Goal: Information Seeking & Learning: Learn about a topic

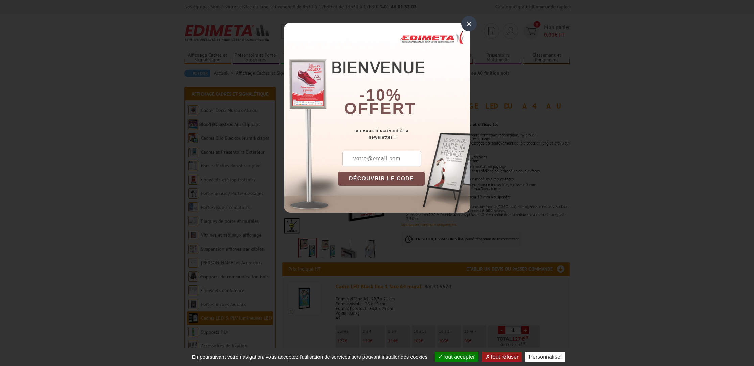
click at [365, 157] on input "text" at bounding box center [381, 159] width 79 height 16
click at [393, 161] on input "[EMAIL_ADDRESS][DOMAIN_NAME]" at bounding box center [381, 159] width 79 height 16
type input "[EMAIL_ADDRESS][DOMAIN_NAME]"
click at [388, 176] on button "DÉCOUVRIR LE CODE" at bounding box center [381, 179] width 87 height 14
click at [389, 178] on button "Copier le code" at bounding box center [375, 179] width 74 height 14
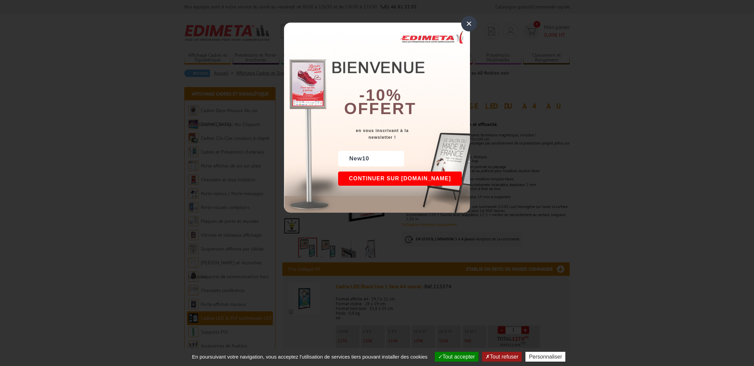
click at [389, 178] on button "Continuer sur edimeta.fr" at bounding box center [400, 179] width 124 height 14
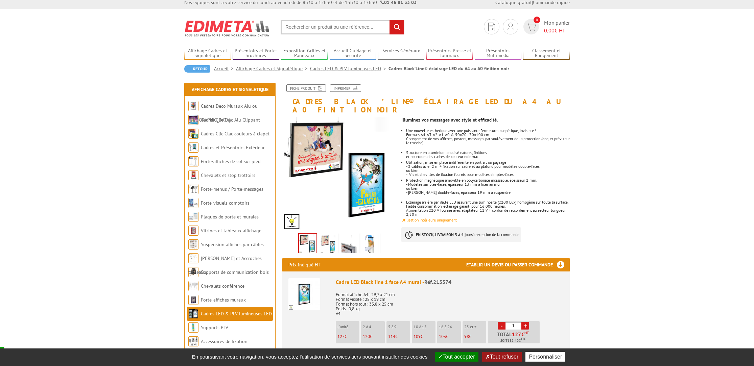
scroll to position [7, 0]
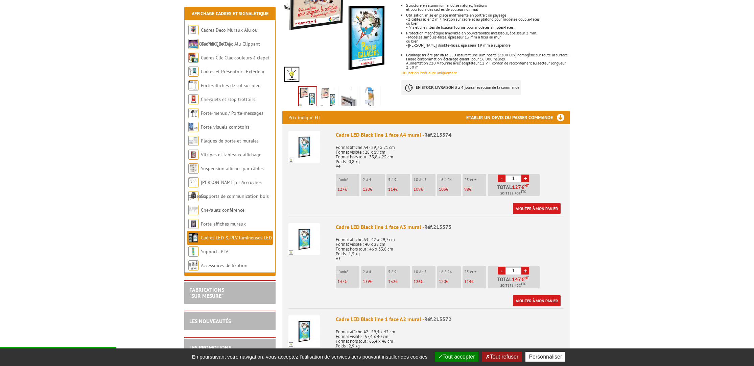
scroll to position [159, 0]
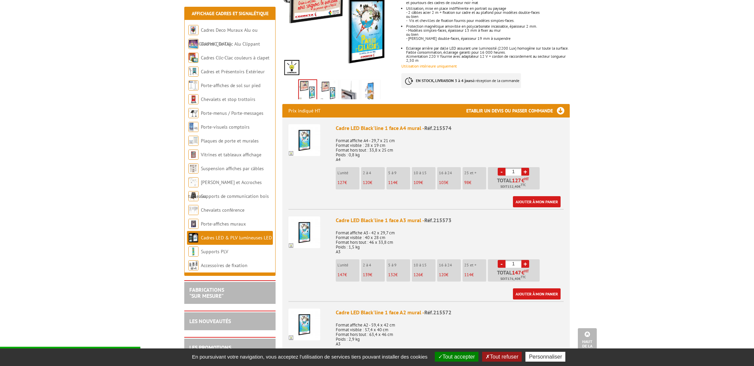
click at [347, 180] on p "127 €" at bounding box center [348, 182] width 22 height 5
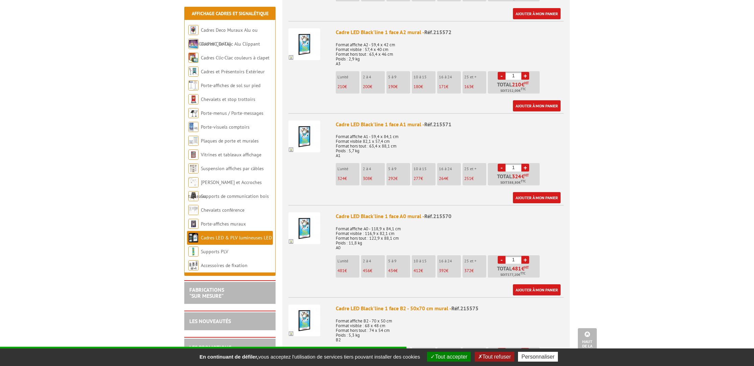
scroll to position [488, 0]
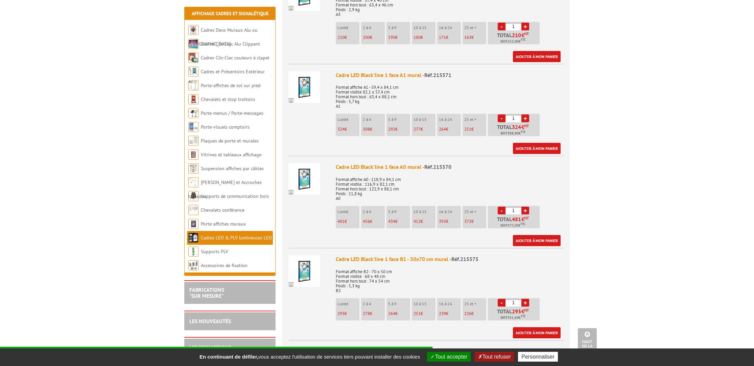
click at [312, 81] on img at bounding box center [304, 87] width 32 height 32
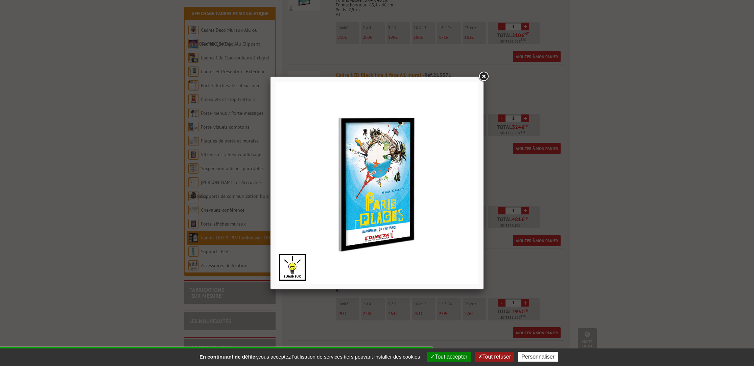
click at [481, 78] on link at bounding box center [483, 77] width 12 height 12
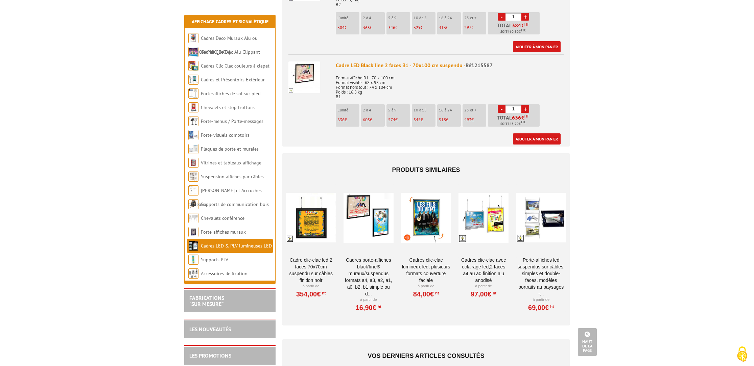
scroll to position [1426, 0]
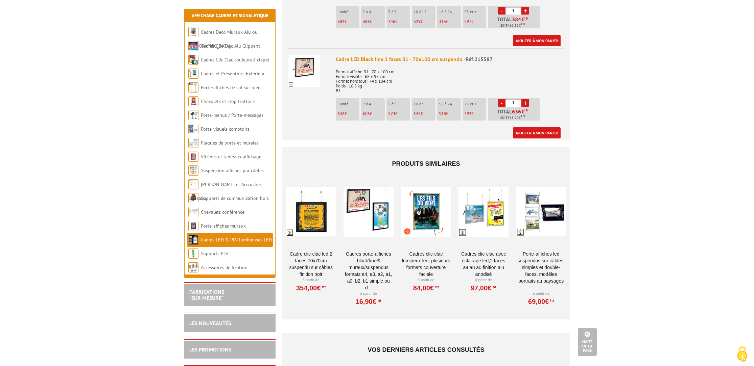
click at [428, 208] on div at bounding box center [426, 212] width 50 height 68
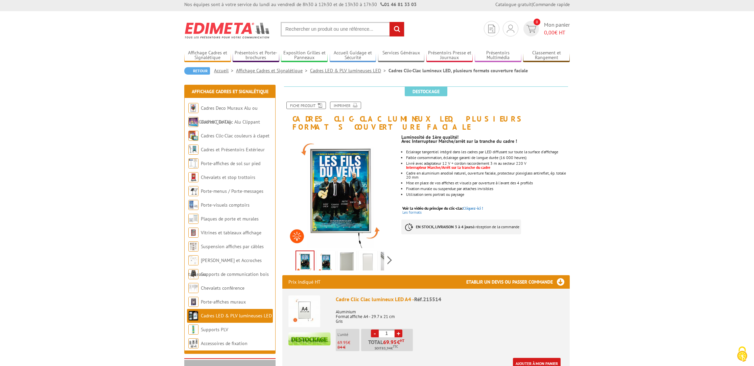
scroll to position [3, 0]
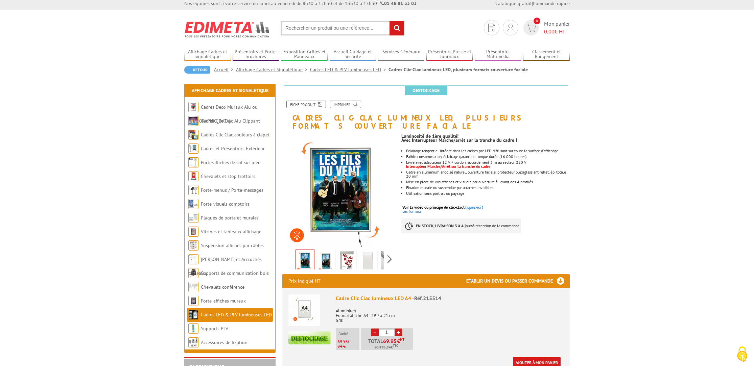
click at [432, 197] on p at bounding box center [485, 199] width 168 height 4
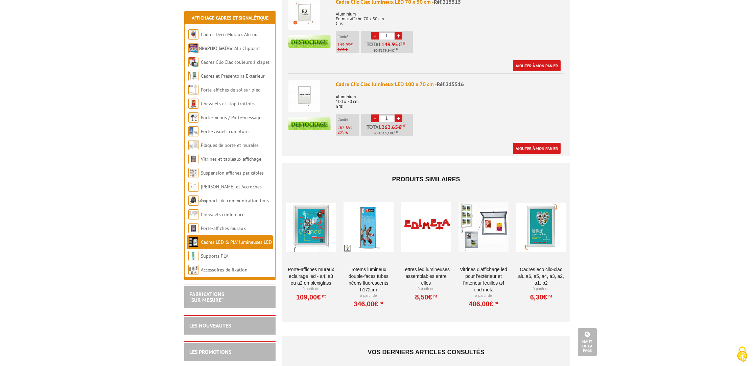
scroll to position [565, 0]
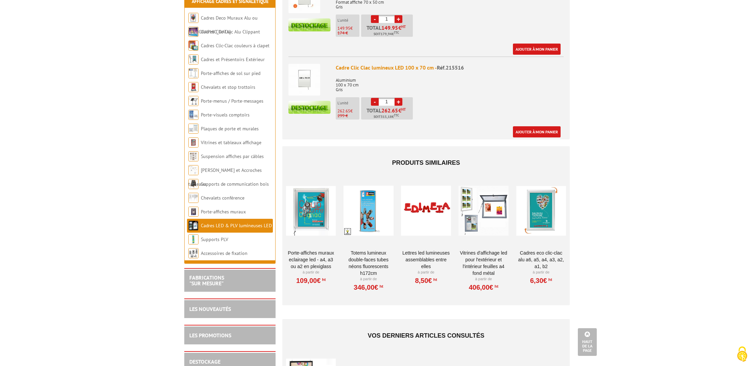
drag, startPoint x: 603, startPoint y: 197, endPoint x: 596, endPoint y: 198, distance: 6.5
click at [602, 197] on body "Nos équipes sont à votre service du lundi au vendredi de 8h30 à 12h30 et de 13h…" at bounding box center [377, 34] width 754 height 1198
click at [309, 207] on div at bounding box center [311, 211] width 50 height 68
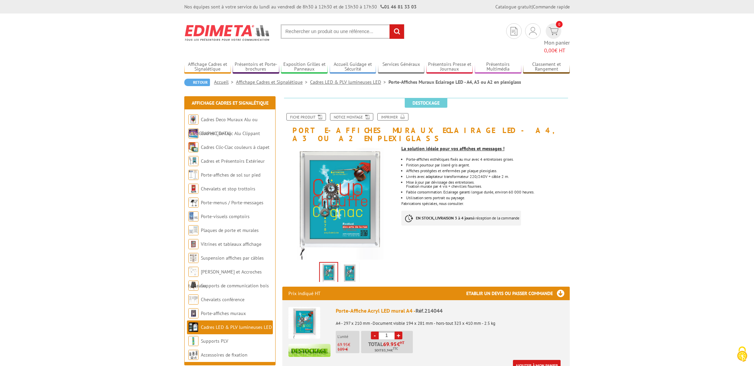
click at [569, 180] on li "Mise à jour par dévissage des entretoises. Fixation murale par 4 vis + cheville…" at bounding box center [488, 184] width 164 height 8
click at [552, 175] on p "Livrés avec adaptateur transformateur 220/240V + câble 2 m." at bounding box center [488, 177] width 164 height 4
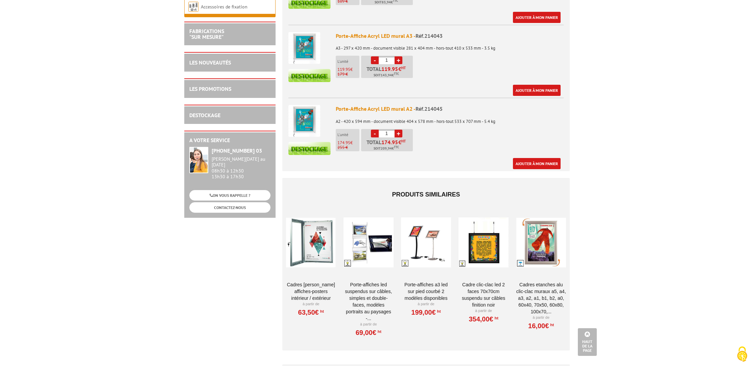
scroll to position [356, 0]
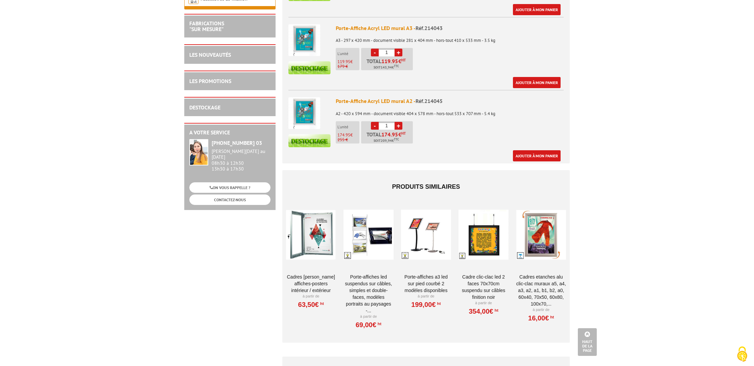
click at [541, 217] on div at bounding box center [541, 235] width 50 height 68
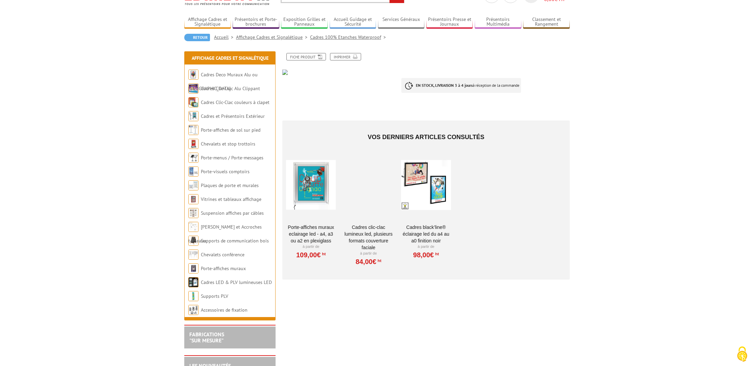
scroll to position [53, 0]
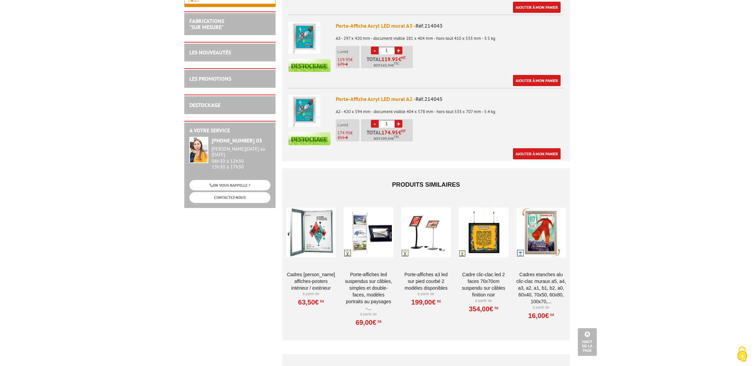
click at [544, 228] on div at bounding box center [541, 233] width 50 height 68
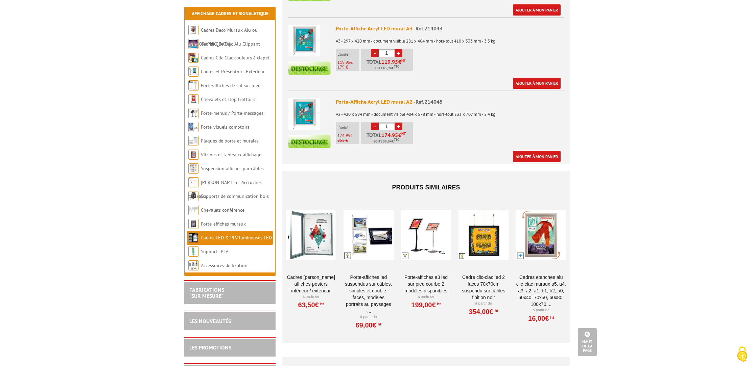
click at [521, 274] on link "Cadres Etanches Alu clic-clac Muraux A5, A4, A3, A2, A1, B1, B2, A0, 60x40, 70x…" at bounding box center [541, 291] width 50 height 34
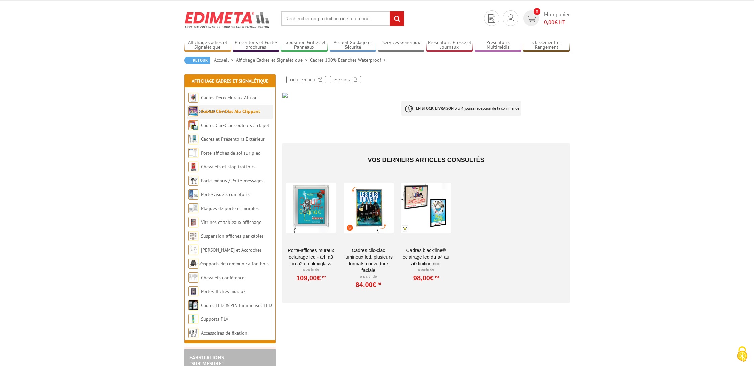
scroll to position [13, 0]
click at [233, 293] on link "Porte-affiches muraux" at bounding box center [223, 292] width 45 height 6
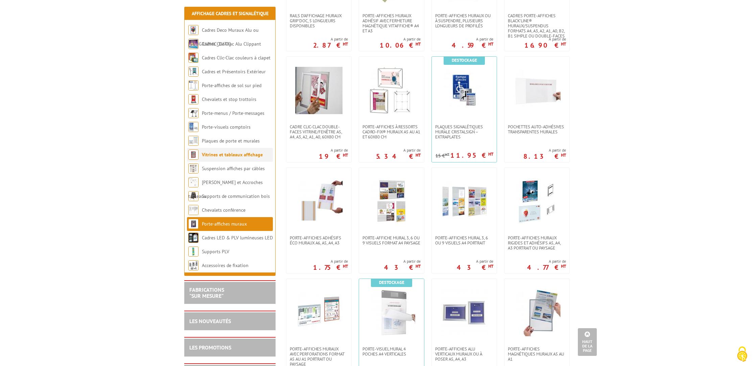
scroll to position [316, 0]
click at [239, 239] on link "Cadres LED & PLV lumineuses LED" at bounding box center [237, 238] width 70 height 6
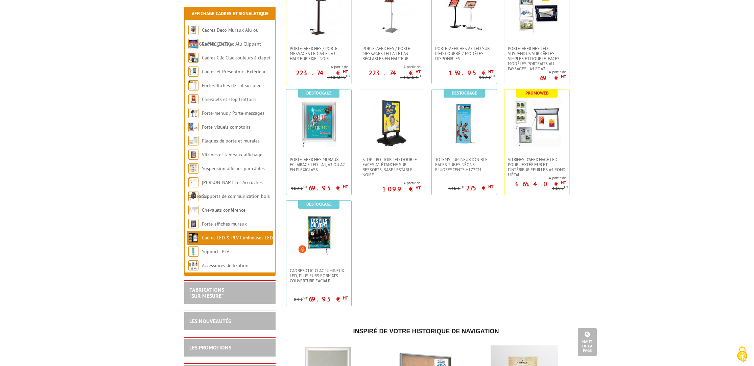
scroll to position [407, 0]
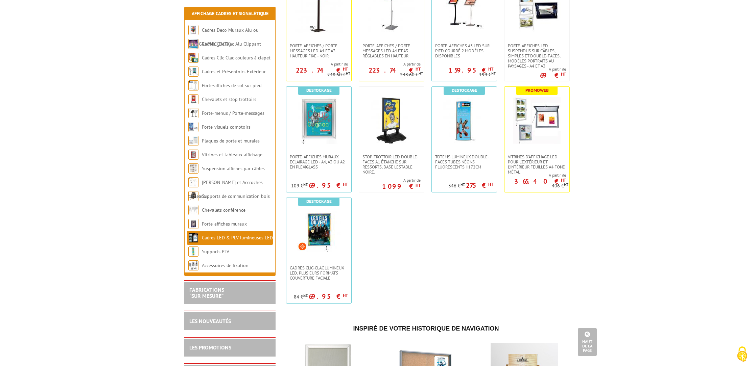
click at [472, 255] on ul "Cadre Clic-Clac LED 2 faces 70x70cm suspendu sur câbles finition noir A partir …" at bounding box center [425, 29] width 287 height 558
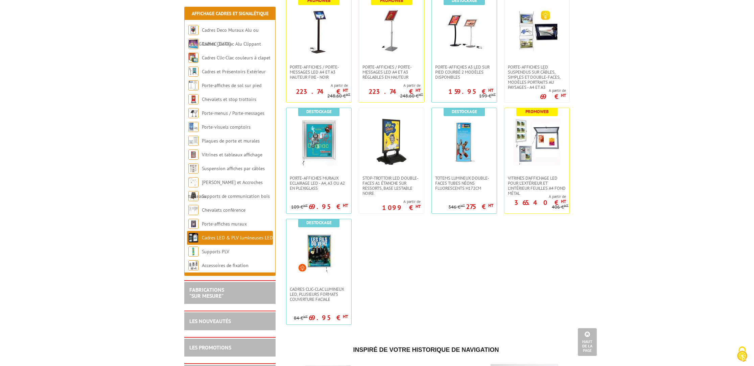
click at [547, 254] on ul "Cadre Clic-Clac LED 2 faces 70x70cm suspendu sur câbles finition noir A partir …" at bounding box center [425, 50] width 287 height 558
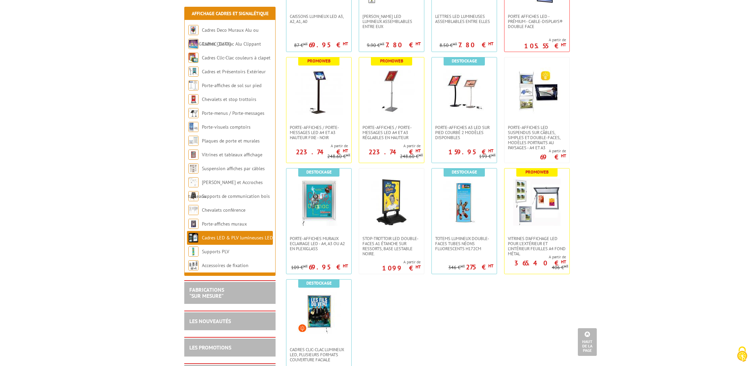
scroll to position [324, 0]
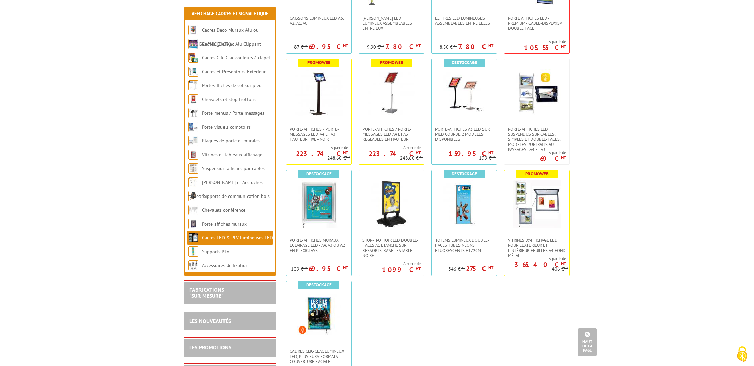
click at [601, 250] on body "Nos équipes sont à votre service du [DATE] au [DATE] de 8h30 à 12h30 et de 13h3…" at bounding box center [377, 248] width 754 height 1145
click at [609, 228] on body "Nos équipes sont à votre service du [DATE] au [DATE] de 8h30 à 12h30 et de 13h3…" at bounding box center [377, 248] width 754 height 1145
click at [545, 213] on img at bounding box center [536, 203] width 47 height 47
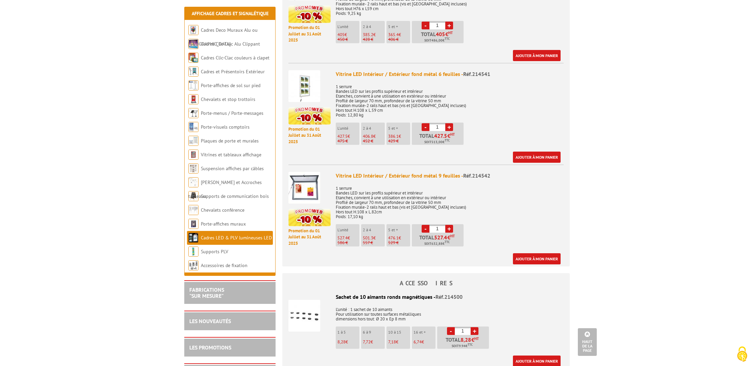
scroll to position [333, 0]
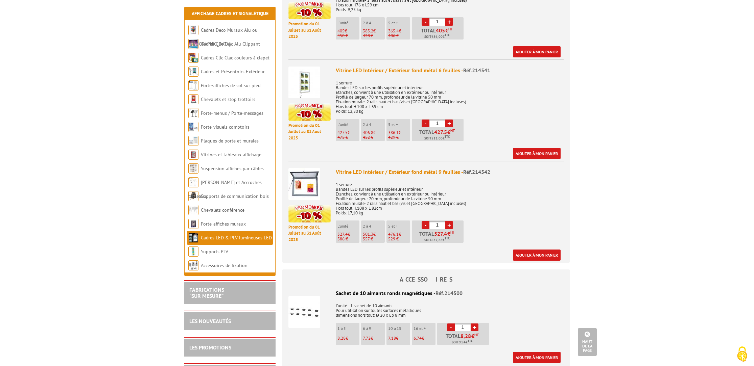
click at [533, 238] on div "Vitrine LED Intérieur / Extérieur fond métal 9 feuilles - Réf.214542 1 serrure …" at bounding box center [450, 214] width 228 height 93
click at [533, 239] on div "Vitrine LED Intérieur / Extérieur fond métal 9 feuilles - Réf.214542 1 serrure …" at bounding box center [450, 214] width 228 height 93
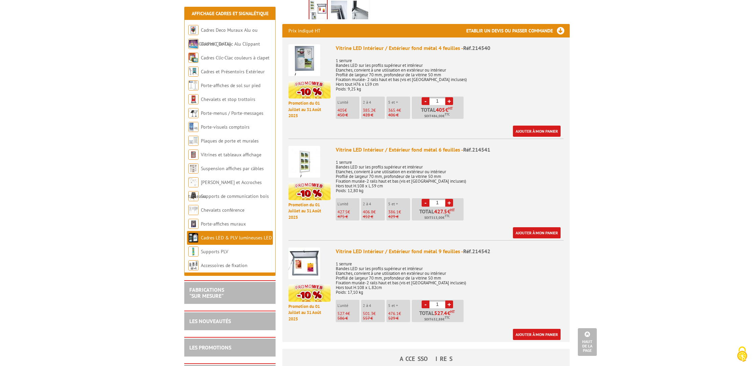
scroll to position [246, 0]
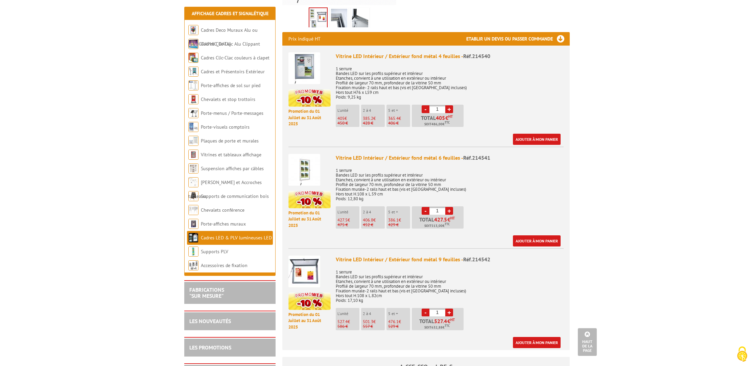
click at [301, 168] on img at bounding box center [304, 170] width 32 height 32
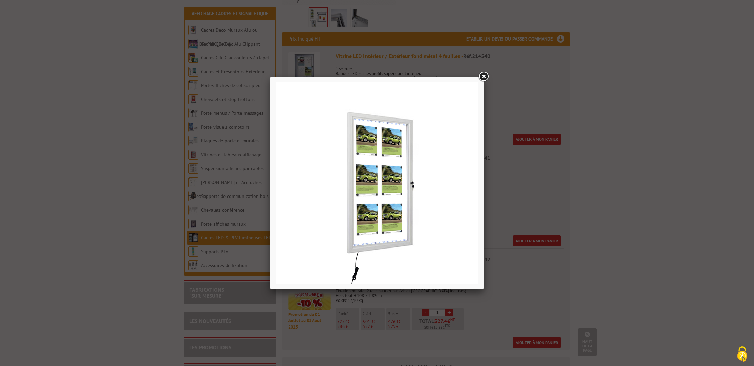
click at [482, 77] on link at bounding box center [483, 77] width 12 height 12
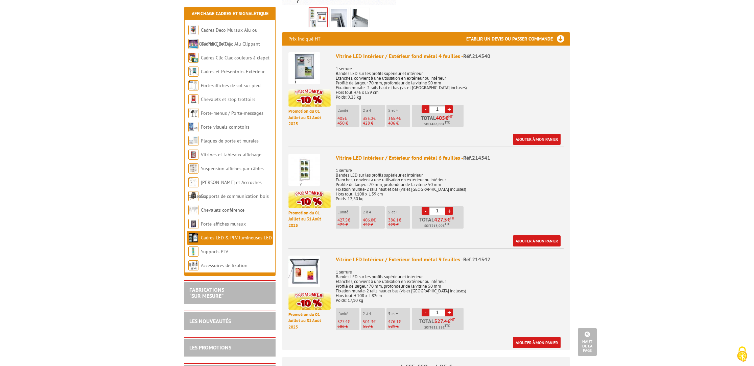
click at [562, 186] on p "1 serrure Bandes LED sur les profils supérieur et intérieur Etanches, convient …" at bounding box center [450, 183] width 228 height 38
click at [534, 204] on div "Vitrine LED Intérieur / Extérieur fond métal 6 feuilles - Réf.214541 1 serrure …" at bounding box center [450, 200] width 228 height 93
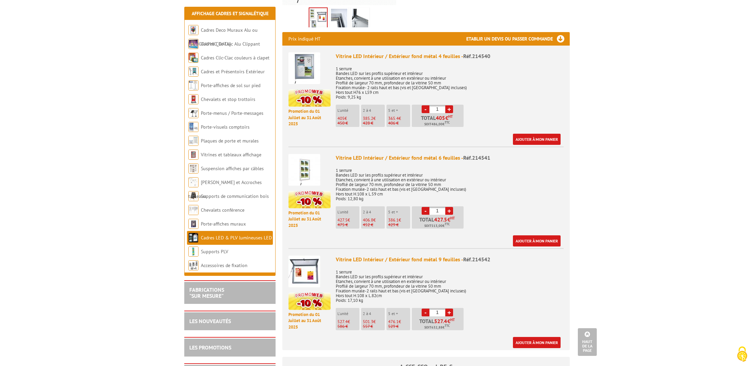
scroll to position [247, 0]
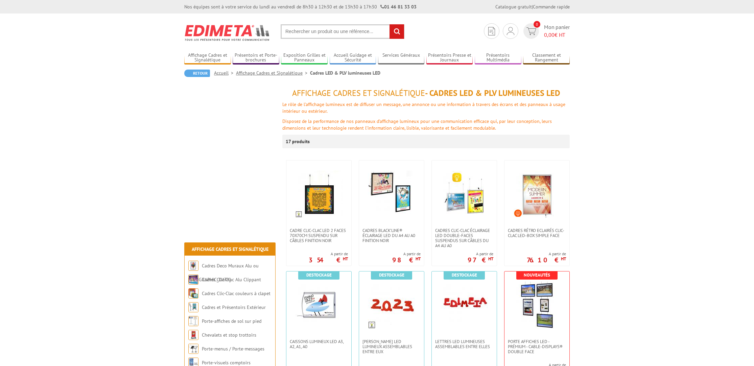
scroll to position [324, 0]
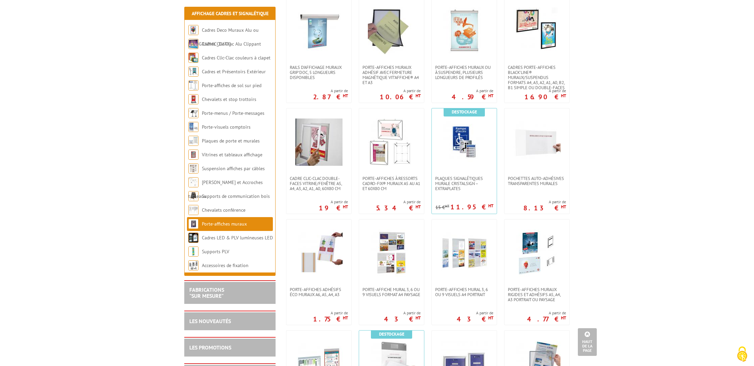
scroll to position [265, 0]
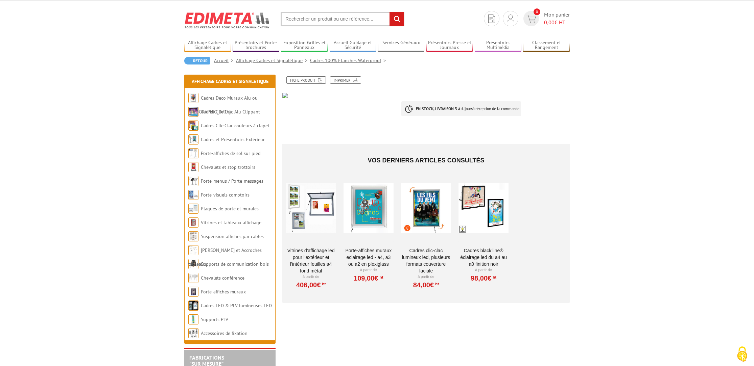
click at [298, 14] on input "text" at bounding box center [343, 19] width 124 height 15
paste input "Cadre Porte-Affiche Lumineux Led"
type input "Cadre Porte-Affiche Lumineux Led"
click at [389, 12] on input "rechercher" at bounding box center [396, 19] width 15 height 15
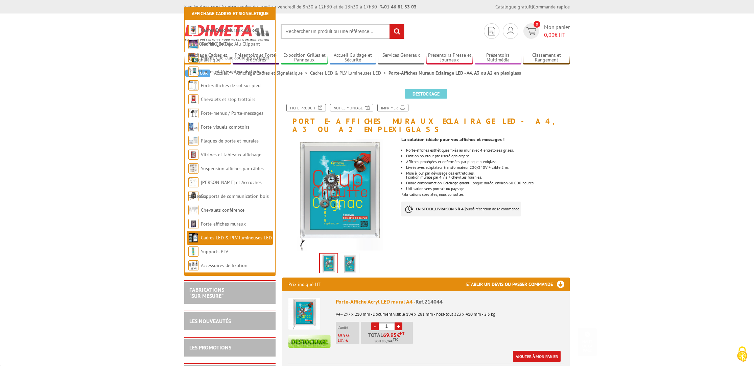
scroll to position [344, 0]
